Goal: Task Accomplishment & Management: Manage account settings

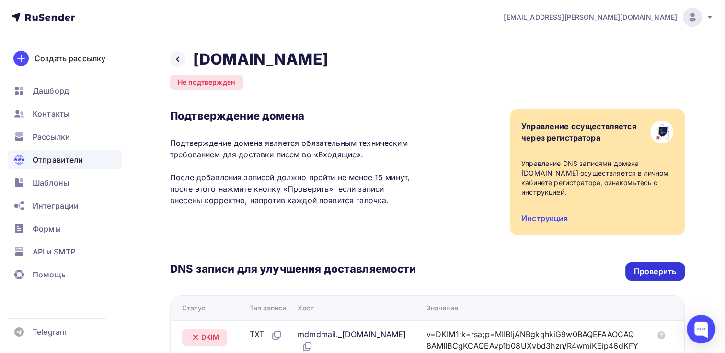
click at [644, 266] on div "Проверить" at bounding box center [655, 271] width 42 height 11
click at [533, 214] on link "Инструкция" at bounding box center [544, 219] width 46 height 10
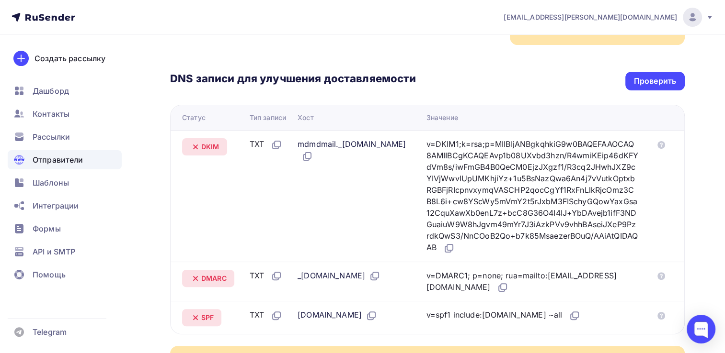
scroll to position [192, 0]
click at [380, 270] on icon at bounding box center [374, 275] width 11 height 11
click at [318, 269] on div "_dmarc.mira-clinic.ru" at bounding box center [338, 275] width 83 height 12
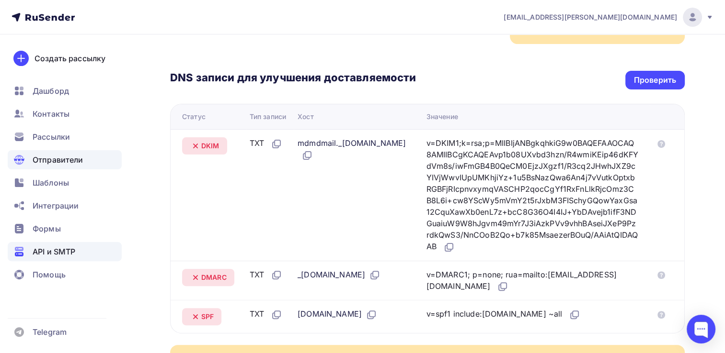
click at [54, 255] on span "API и SMTP" at bounding box center [54, 251] width 43 height 11
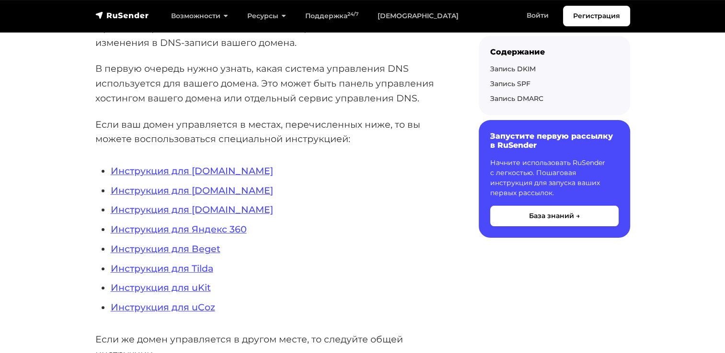
scroll to position [192, 0]
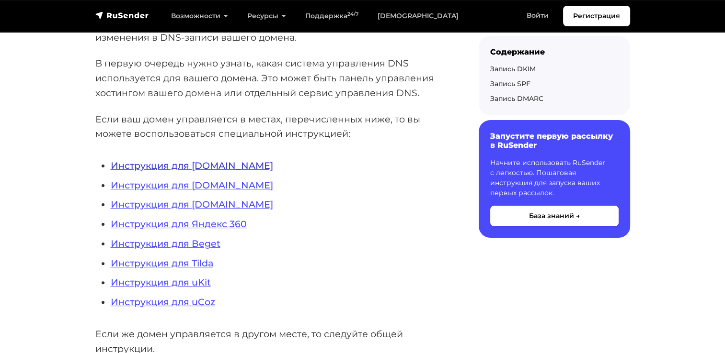
click at [214, 163] on link "Инструкция для REG.RU" at bounding box center [192, 165] width 162 height 11
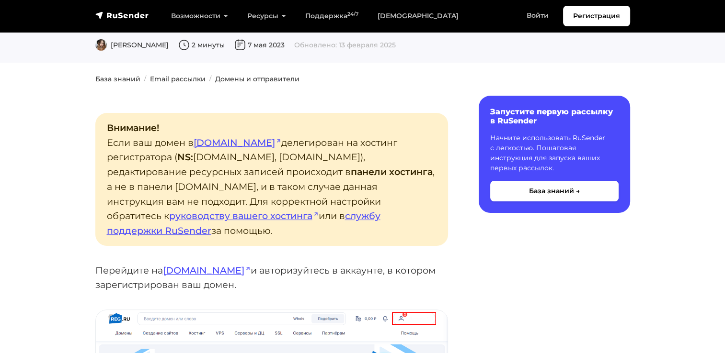
scroll to position [144, 0]
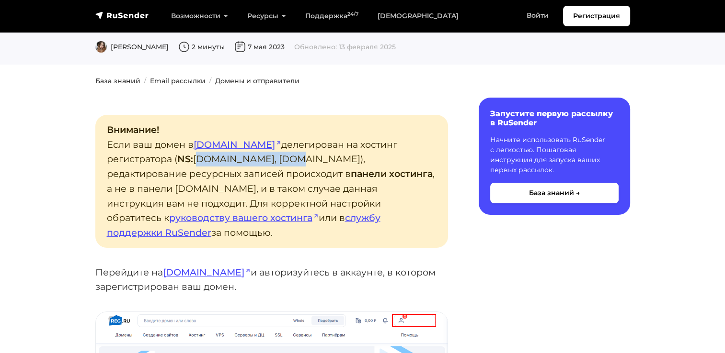
drag, startPoint x: 207, startPoint y: 160, endPoint x: 129, endPoint y: 166, distance: 77.8
click at [129, 166] on p "Внимание! Если ваш домен в reg.ru делегирован на хостинг регистратора ( NS: ns1…" at bounding box center [271, 181] width 352 height 133
copy p "ns1.hosting.reg.ru"
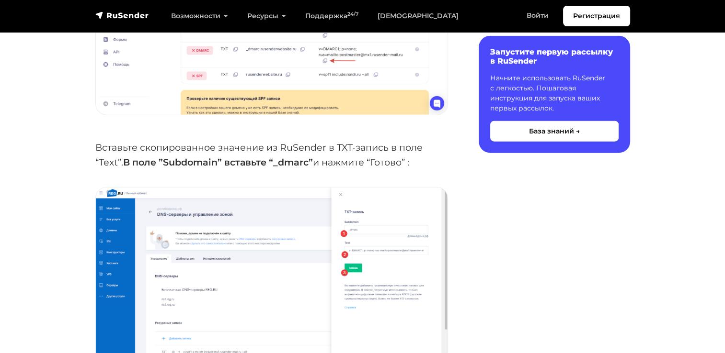
scroll to position [2394, 0]
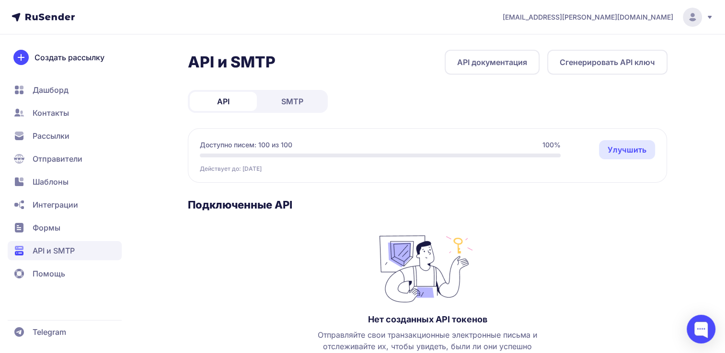
click at [289, 108] on link "SMTP" at bounding box center [292, 101] width 67 height 19
click at [227, 99] on span "API" at bounding box center [223, 101] width 12 height 11
click at [294, 99] on span "SMTP" at bounding box center [292, 101] width 22 height 11
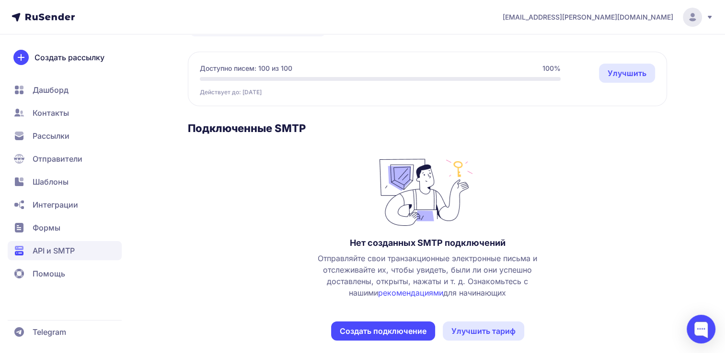
scroll to position [86, 0]
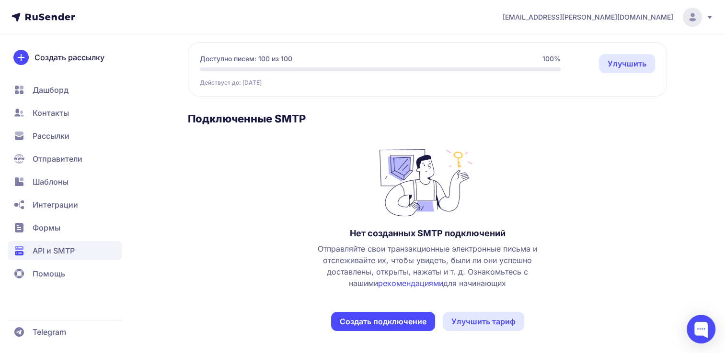
click at [375, 320] on button "Создать подключение" at bounding box center [383, 321] width 104 height 19
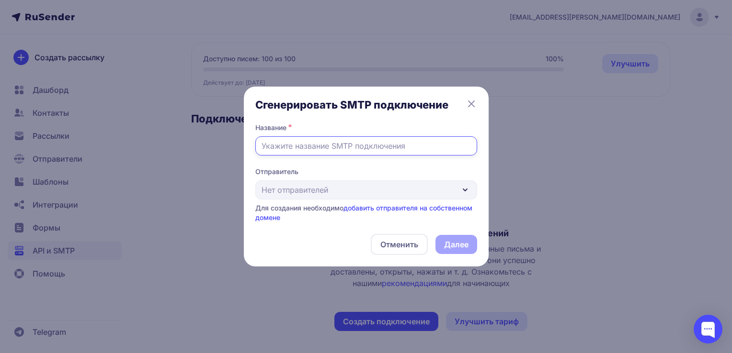
click at [322, 147] on input "text" at bounding box center [366, 145] width 222 height 19
click at [404, 185] on div "Отправитель Нет отправителей Для создания необходимо добавить отправителя на со…" at bounding box center [366, 195] width 222 height 56
click at [406, 190] on div "Отправитель Нет отправителей Для создания необходимо добавить отправителя на со…" at bounding box center [366, 195] width 222 height 56
click at [456, 191] on div "Отправитель Нет отправителей Для создания необходимо добавить отправителя на со…" at bounding box center [366, 195] width 222 height 56
click at [466, 191] on div "Отправитель Нет отправителей Для создания необходимо добавить отправителя на со…" at bounding box center [366, 195] width 222 height 56
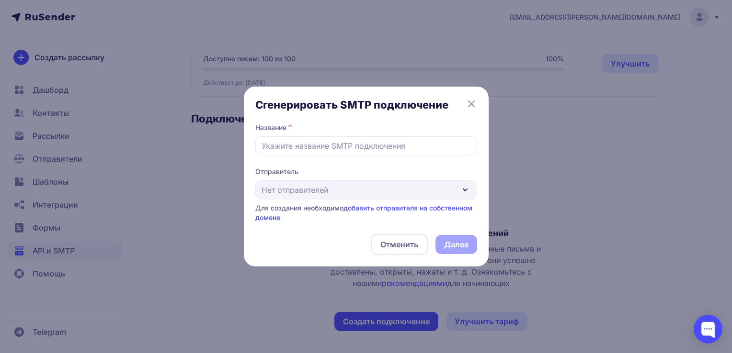
click at [473, 106] on icon at bounding box center [471, 104] width 6 height 6
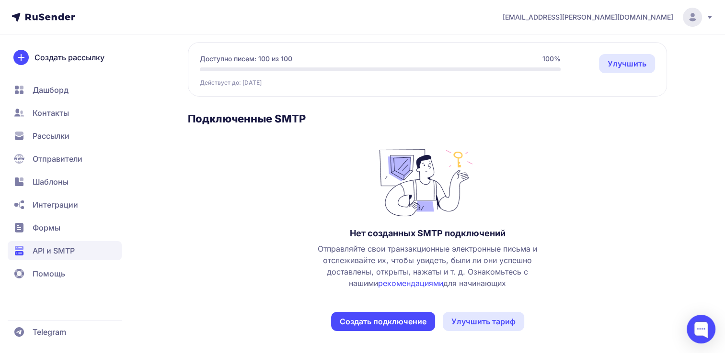
click at [461, 285] on span "Отправляйте свои транзакционные электронные письма и отслеживайте их, чтобы уви…" at bounding box center [427, 266] width 238 height 46
click at [485, 327] on link "Улучшить тариф" at bounding box center [482, 321] width 81 height 19
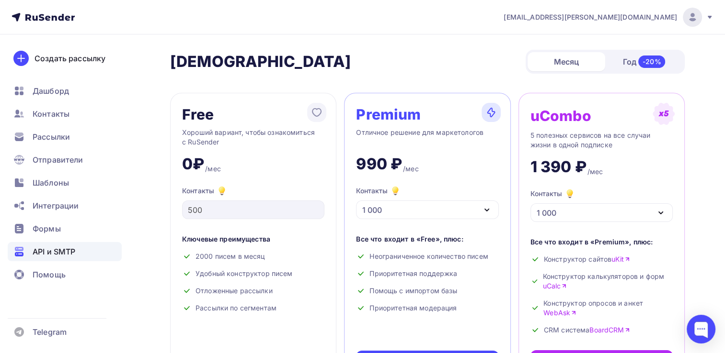
click at [52, 247] on span "API и SMTP" at bounding box center [54, 251] width 43 height 11
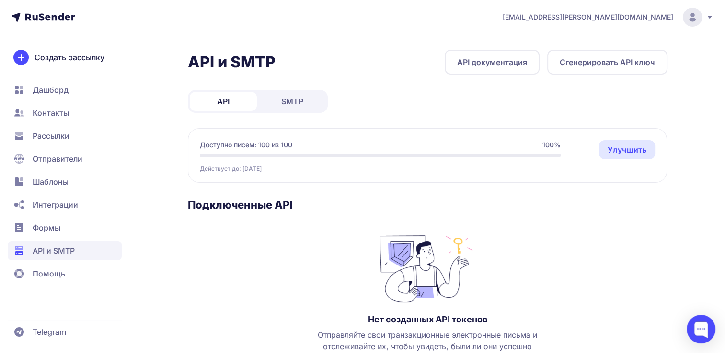
click at [58, 135] on span "Рассылки" at bounding box center [51, 135] width 37 height 11
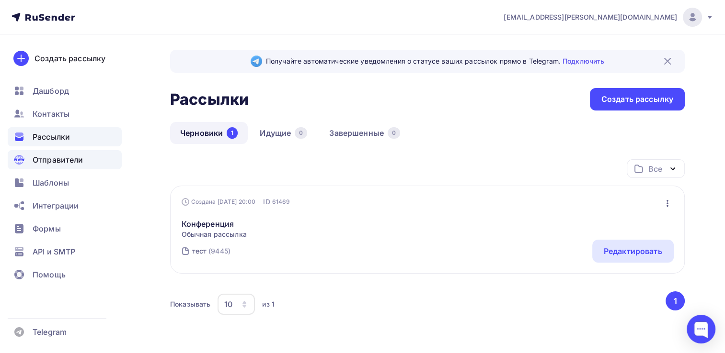
click at [55, 164] on span "Отправители" at bounding box center [58, 159] width 51 height 11
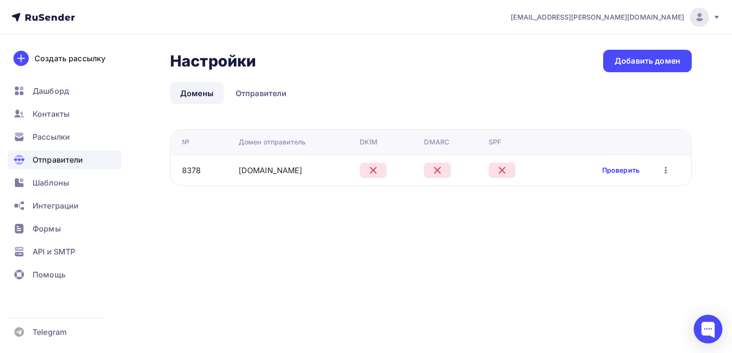
click at [609, 175] on link "Проверить" at bounding box center [620, 171] width 37 height 10
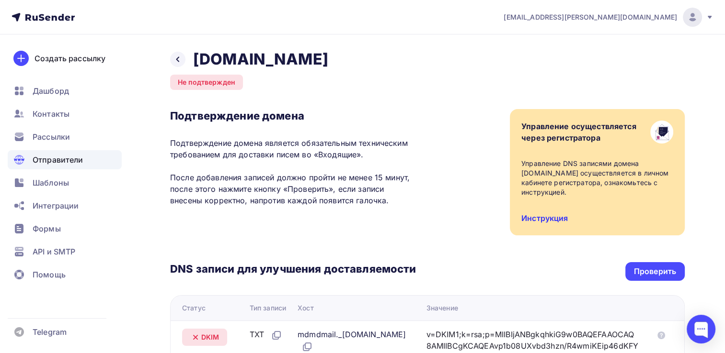
click at [551, 214] on link "Инструкция" at bounding box center [544, 219] width 46 height 10
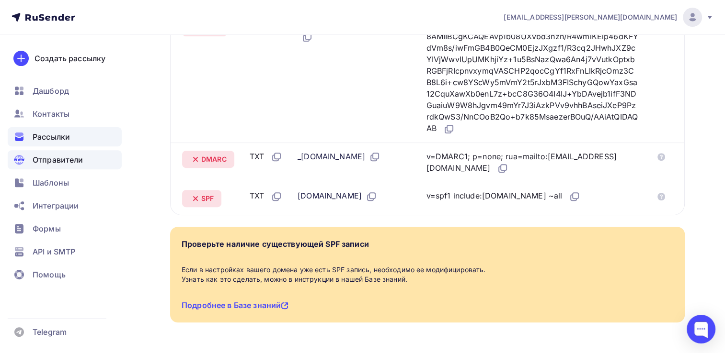
scroll to position [330, 0]
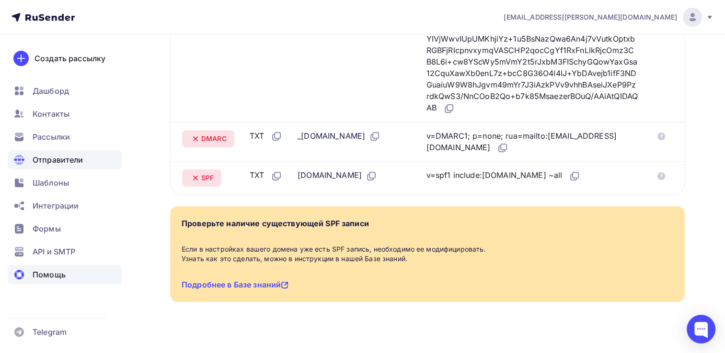
click at [44, 269] on span "Помощь" at bounding box center [49, 274] width 33 height 11
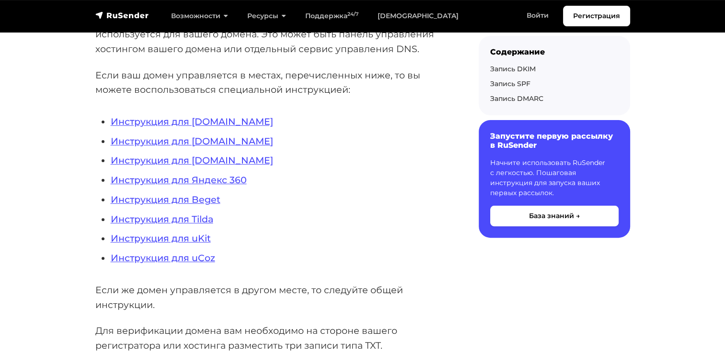
scroll to position [239, 0]
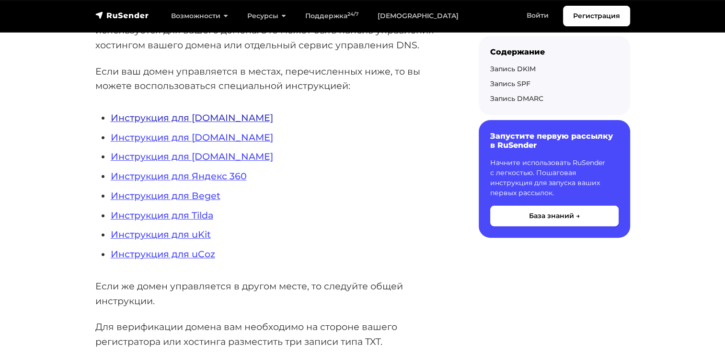
click at [200, 120] on link "Инструкция для REG.RU" at bounding box center [192, 117] width 162 height 11
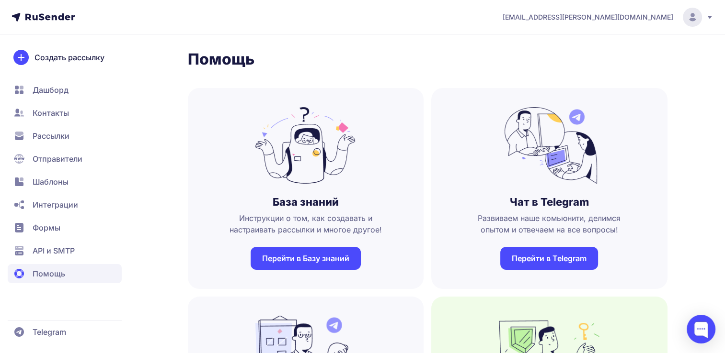
click at [297, 258] on link "Перейти в Базу знаний" at bounding box center [305, 258] width 110 height 23
click at [56, 158] on span "Отправители" at bounding box center [58, 158] width 50 height 11
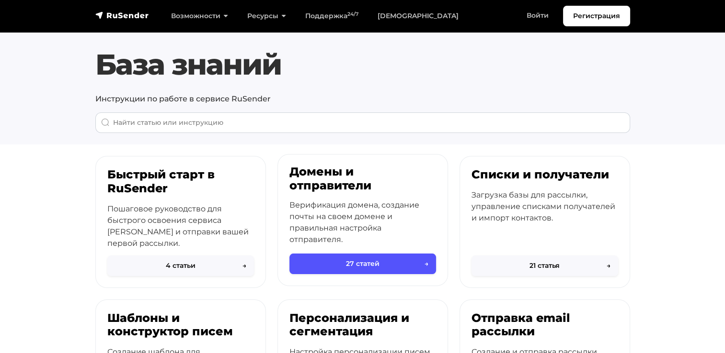
click at [356, 265] on button "27 статей →" at bounding box center [362, 264] width 147 height 21
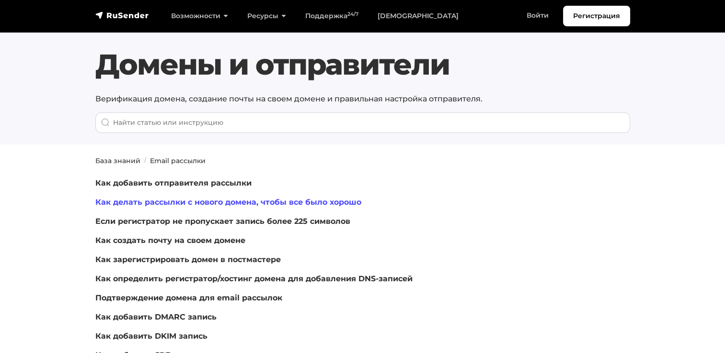
click at [201, 203] on link "Как делать рассылки с нового домена, чтобы все было хорошо" at bounding box center [228, 202] width 266 height 9
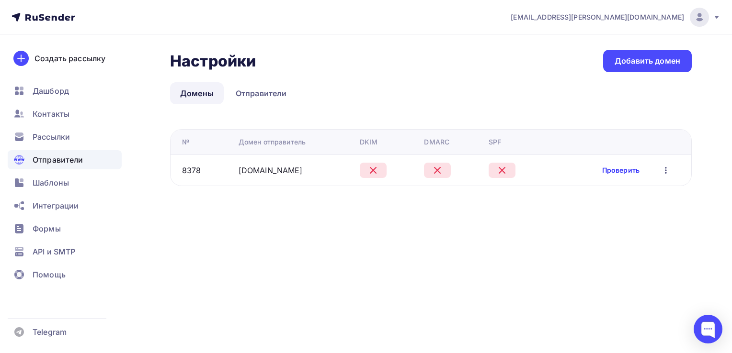
click at [624, 171] on link "Проверить" at bounding box center [620, 171] width 37 height 10
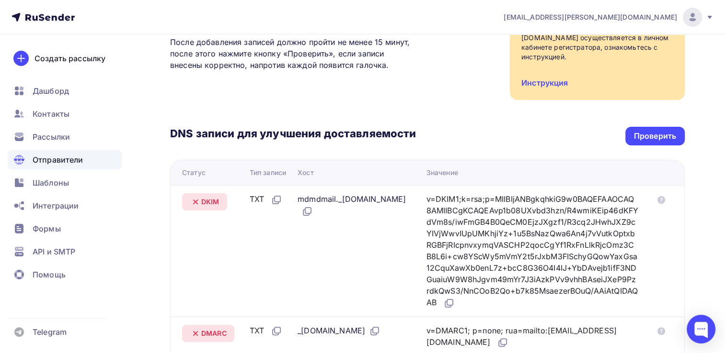
scroll to position [43, 0]
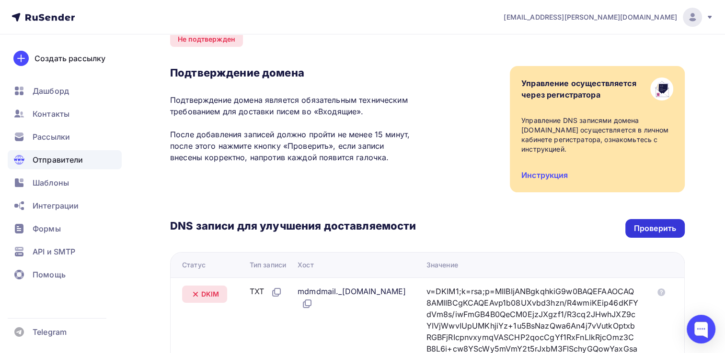
click at [654, 223] on div "Проверить" at bounding box center [655, 228] width 42 height 11
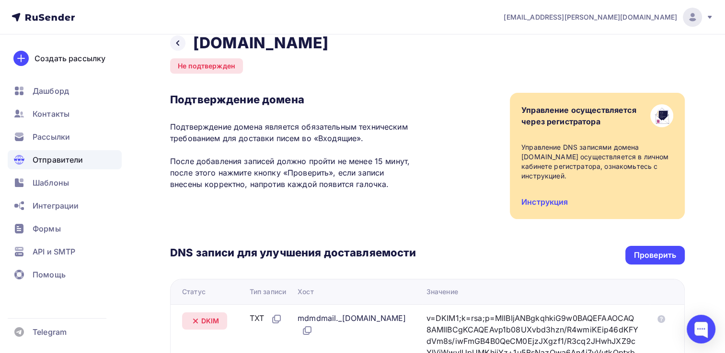
scroll to position [0, 0]
